Goal: Learn about a topic

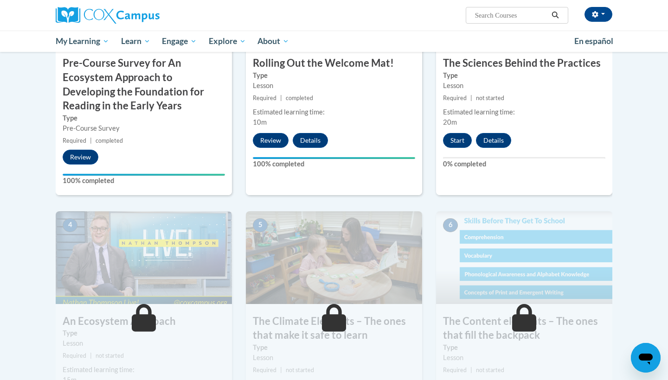
scroll to position [311, 0]
click at [452, 134] on button "Start" at bounding box center [457, 140] width 29 height 15
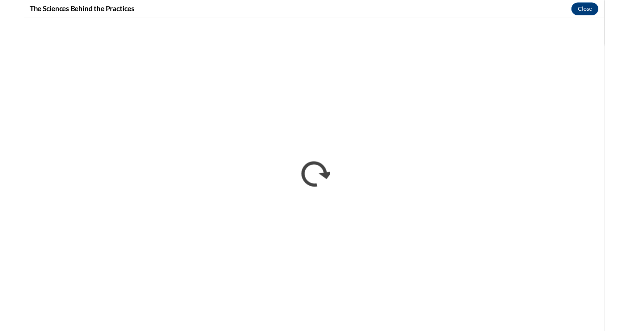
scroll to position [0, 0]
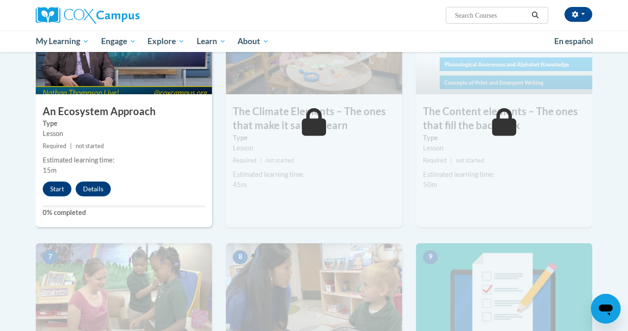
scroll to position [505, 0]
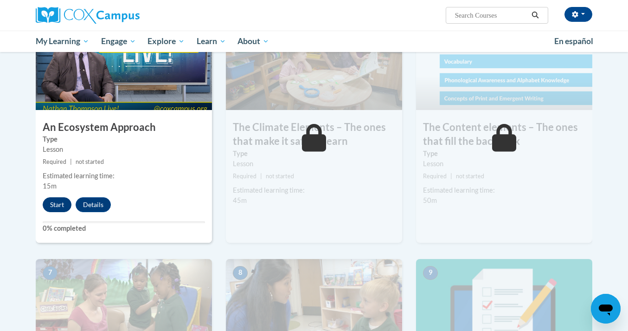
click at [57, 201] on button "Start" at bounding box center [57, 204] width 29 height 15
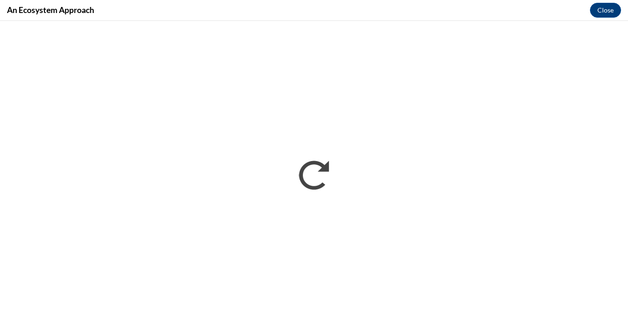
scroll to position [0, 0]
